Goal: Transaction & Acquisition: Download file/media

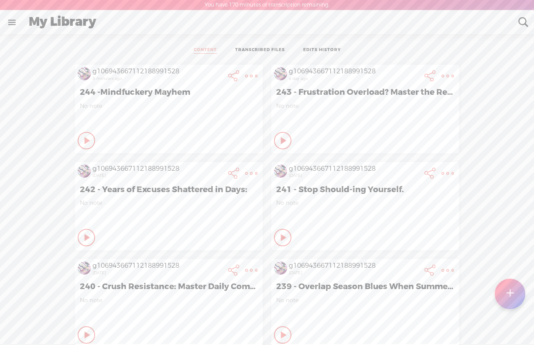
scroll to position [0, 0]
click at [512, 292] on t at bounding box center [510, 293] width 7 height 19
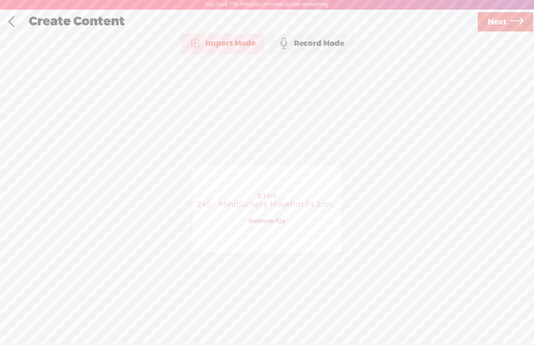
click at [497, 19] on span "Next" at bounding box center [497, 22] width 19 height 22
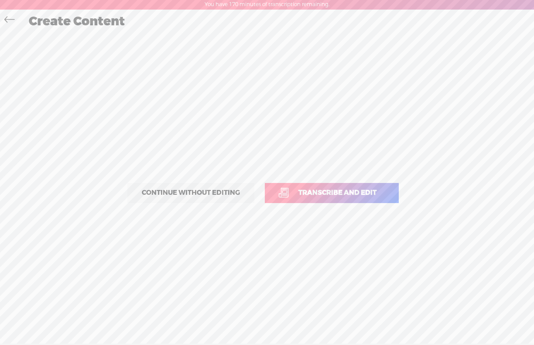
click at [339, 190] on span "Transcribe and edit" at bounding box center [337, 193] width 96 height 10
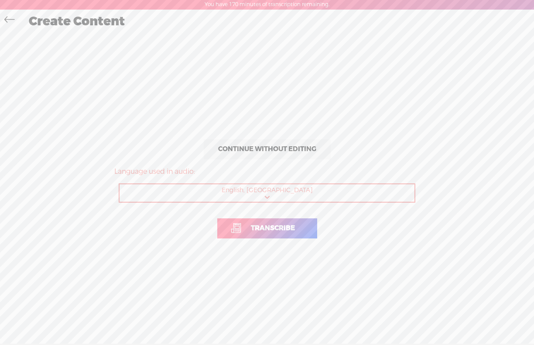
click at [253, 232] on span "Transcribe" at bounding box center [273, 228] width 62 height 10
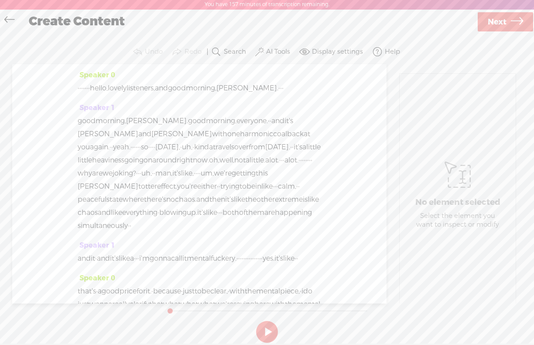
drag, startPoint x: 111, startPoint y: 89, endPoint x: 78, endPoint y: 88, distance: 33.6
click at [78, 88] on div "· · · · · · · hello, lovely listeners, and good morning, [PERSON_NAME]. · · ·" at bounding box center [200, 88] width 244 height 13
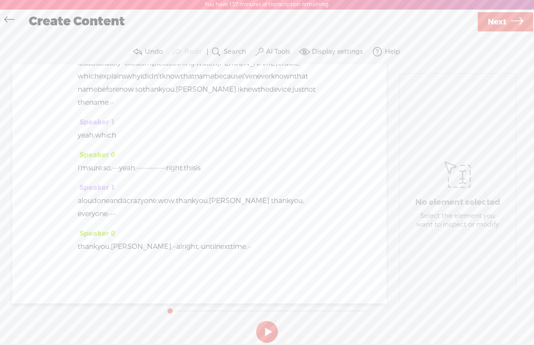
scroll to position [3711, 0]
drag, startPoint x: 243, startPoint y: 247, endPoint x: 249, endPoint y: 247, distance: 6.5
click at [249, 247] on div "thank you, [PERSON_NAME]. · · alright. · until next time. · ·" at bounding box center [200, 246] width 244 height 13
click at [498, 24] on span "Next" at bounding box center [497, 22] width 19 height 22
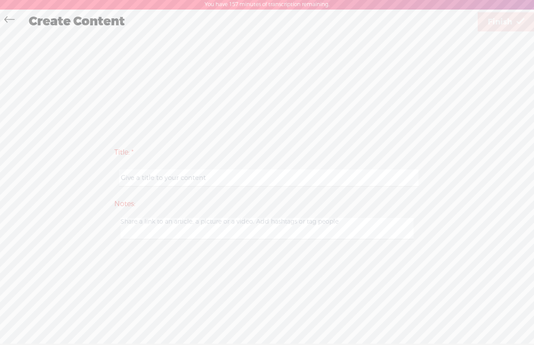
click at [210, 175] on input "text" at bounding box center [268, 177] width 299 height 17
paste input "Mindfuckery Mayhem"
click at [121, 179] on input "Mindfuckery Mayhem" at bounding box center [268, 177] width 299 height 17
click at [234, 177] on input "245 - Mindfuckery Mayhem" at bounding box center [268, 177] width 299 height 17
click at [215, 179] on input "245 - Mindfuckery Mayhem - THE actual MiniCast!" at bounding box center [268, 177] width 299 height 17
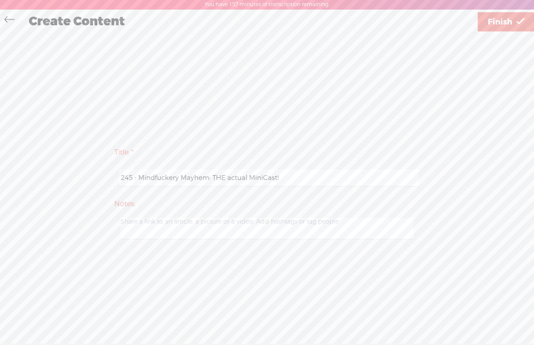
type input "245 - Mindfuckery Mayhem: THE actual MiniCast!"
click at [491, 22] on span "Finish" at bounding box center [500, 22] width 24 height 22
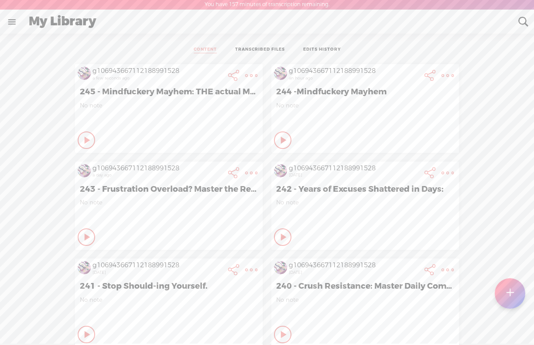
click at [161, 92] on span "245 - Mindfuckery Mayhem: THE actual MiniCast!" at bounding box center [169, 91] width 178 height 10
click at [251, 76] on t at bounding box center [251, 75] width 12 height 12
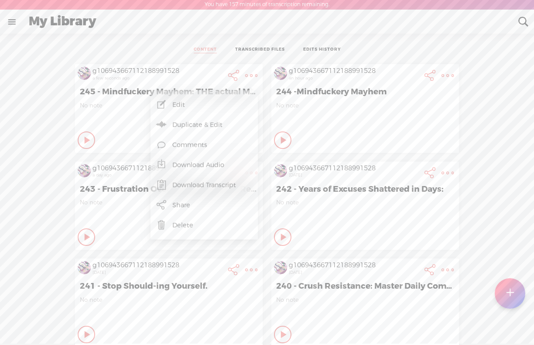
click at [182, 102] on link "Edit" at bounding box center [204, 105] width 99 height 20
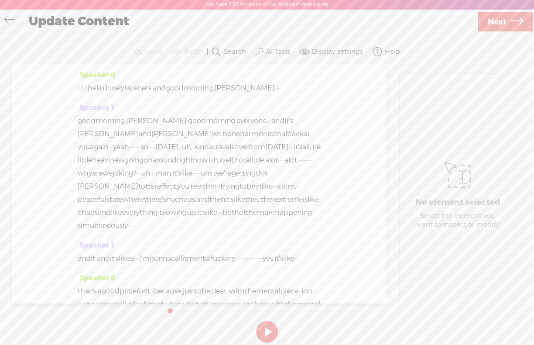
click at [276, 52] on label "AI Tools" at bounding box center [278, 52] width 24 height 9
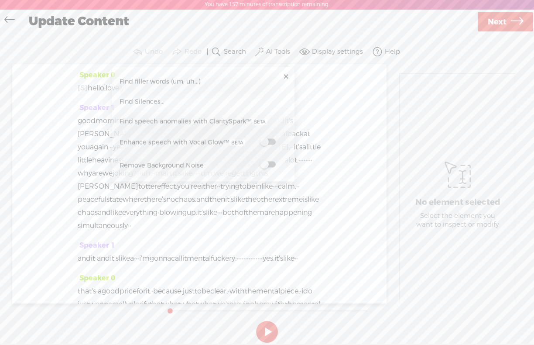
click at [271, 162] on span at bounding box center [268, 164] width 16 height 6
click at [494, 28] on span "Next" at bounding box center [497, 22] width 19 height 22
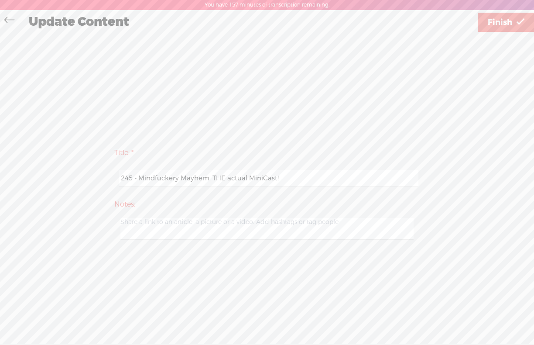
click at [507, 23] on span "Finish" at bounding box center [500, 22] width 24 height 22
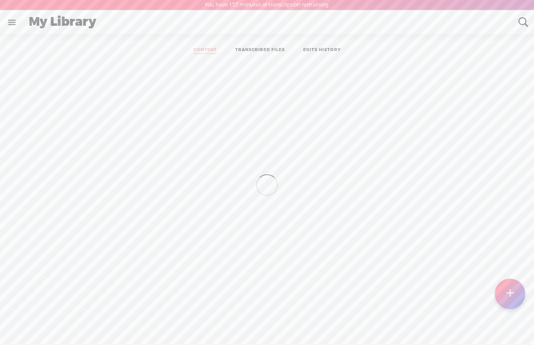
scroll to position [0, 0]
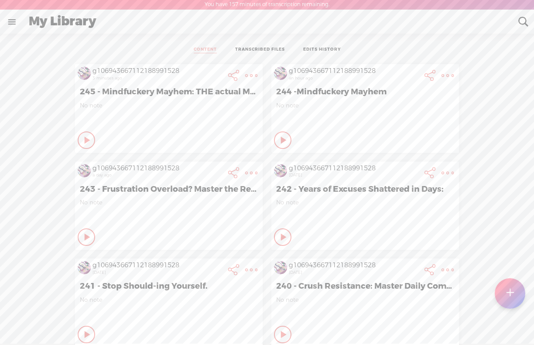
click at [252, 76] on t at bounding box center [251, 75] width 12 height 12
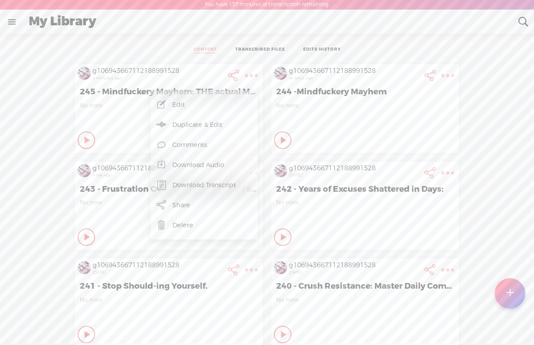
click at [190, 167] on link "Download Audio" at bounding box center [204, 165] width 99 height 20
click at [107, 155] on span "Download .mp3 file" at bounding box center [100, 154] width 77 height 20
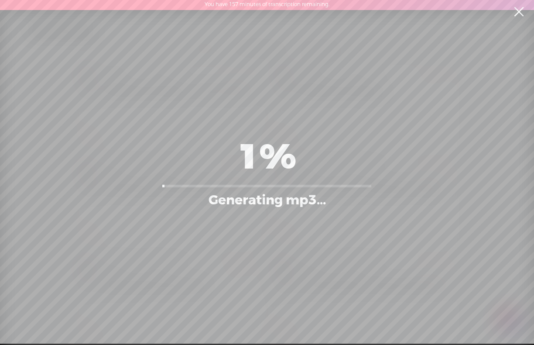
scroll to position [0, 0]
